Goal: Find specific page/section: Find specific page/section

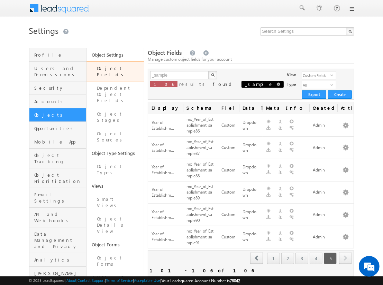
click at [276, 86] on span at bounding box center [277, 84] width 3 height 3
type input "Search Object Fields"
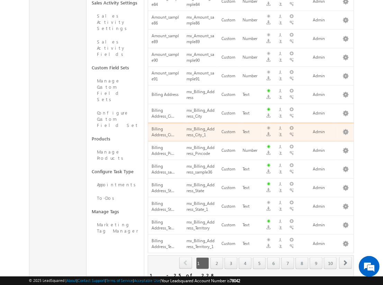
scroll to position [374, 0]
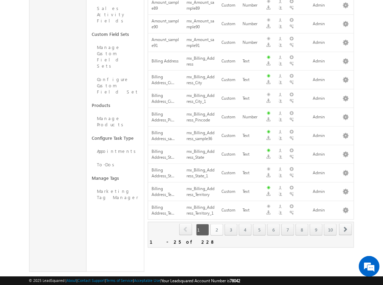
click at [219, 228] on link "2" at bounding box center [216, 230] width 13 height 12
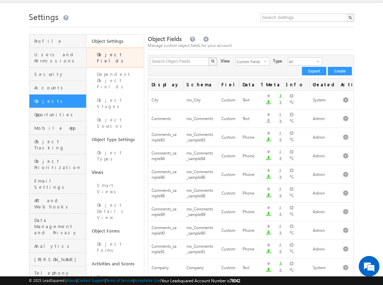
scroll to position [0, 0]
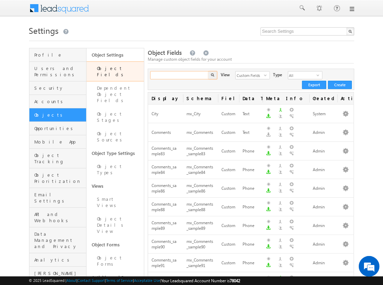
click at [168, 77] on input "text" at bounding box center [179, 75] width 59 height 8
click at [208, 71] on button "button" at bounding box center [212, 75] width 9 height 8
type input "Search Object Fields"
click at [216, 74] on button "button" at bounding box center [212, 75] width 9 height 8
click at [195, 74] on input "text" at bounding box center [179, 75] width 59 height 8
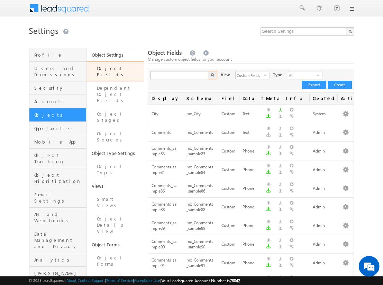
click at [208, 71] on button "button" at bounding box center [212, 75] width 9 height 8
type input "Search Object Fields"
click at [162, 78] on input "a" at bounding box center [179, 75] width 59 height 8
type input "a"
click at [208, 71] on button "button" at bounding box center [212, 75] width 9 height 8
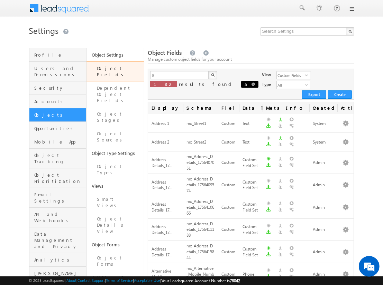
click at [251, 83] on span at bounding box center [252, 84] width 3 height 3
type input "Search Object Fields"
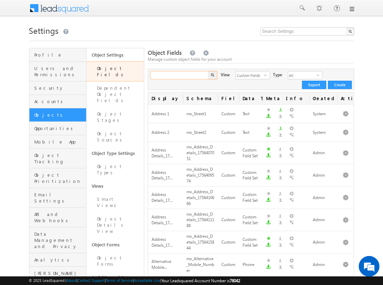
click at [187, 72] on input "text" at bounding box center [179, 75] width 59 height 8
click at [208, 71] on button "button" at bounding box center [212, 75] width 9 height 8
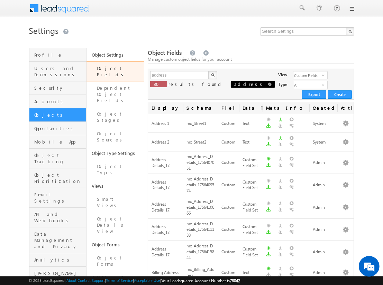
click at [268, 85] on span at bounding box center [269, 84] width 3 height 3
type input "Search Object Fields"
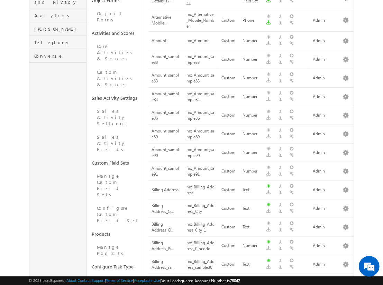
scroll to position [374, 0]
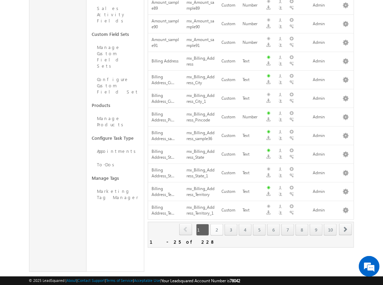
click at [219, 225] on link "2" at bounding box center [216, 230] width 13 height 12
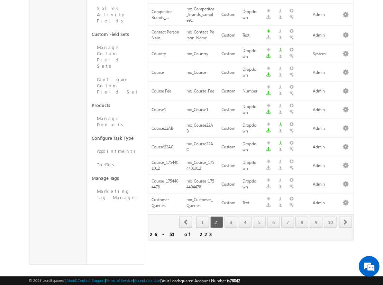
scroll to position [366, 0]
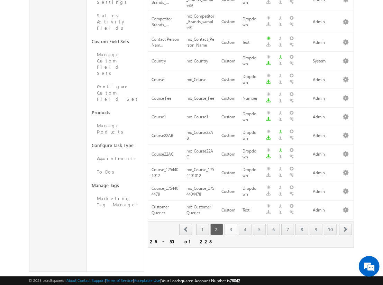
click at [236, 226] on link "3" at bounding box center [230, 230] width 13 height 12
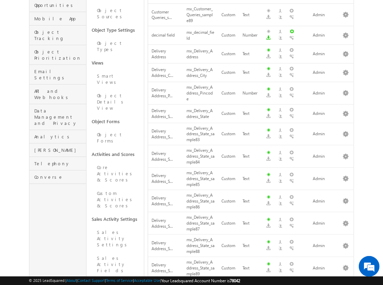
scroll to position [0, 0]
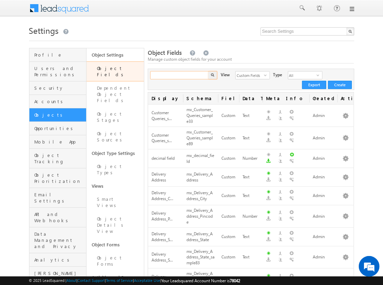
click at [196, 79] on input "text" at bounding box center [179, 75] width 59 height 8
type input "c"
click at [208, 71] on button "button" at bounding box center [212, 75] width 9 height 8
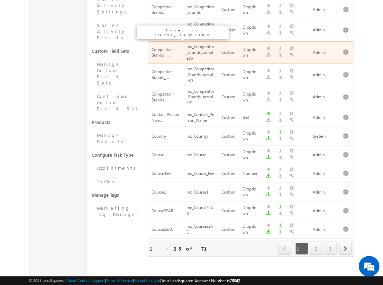
scroll to position [370, 0]
